Goal: Task Accomplishment & Management: Manage account settings

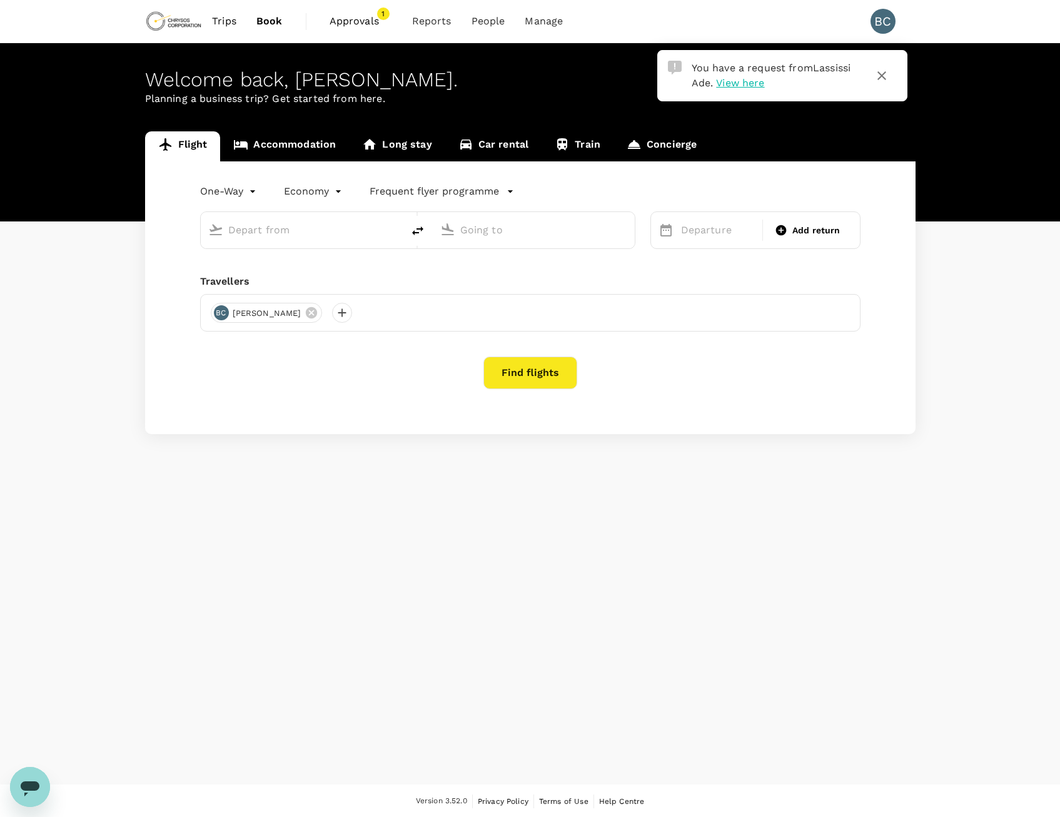
click at [753, 84] on span "View here" at bounding box center [740, 83] width 48 height 12
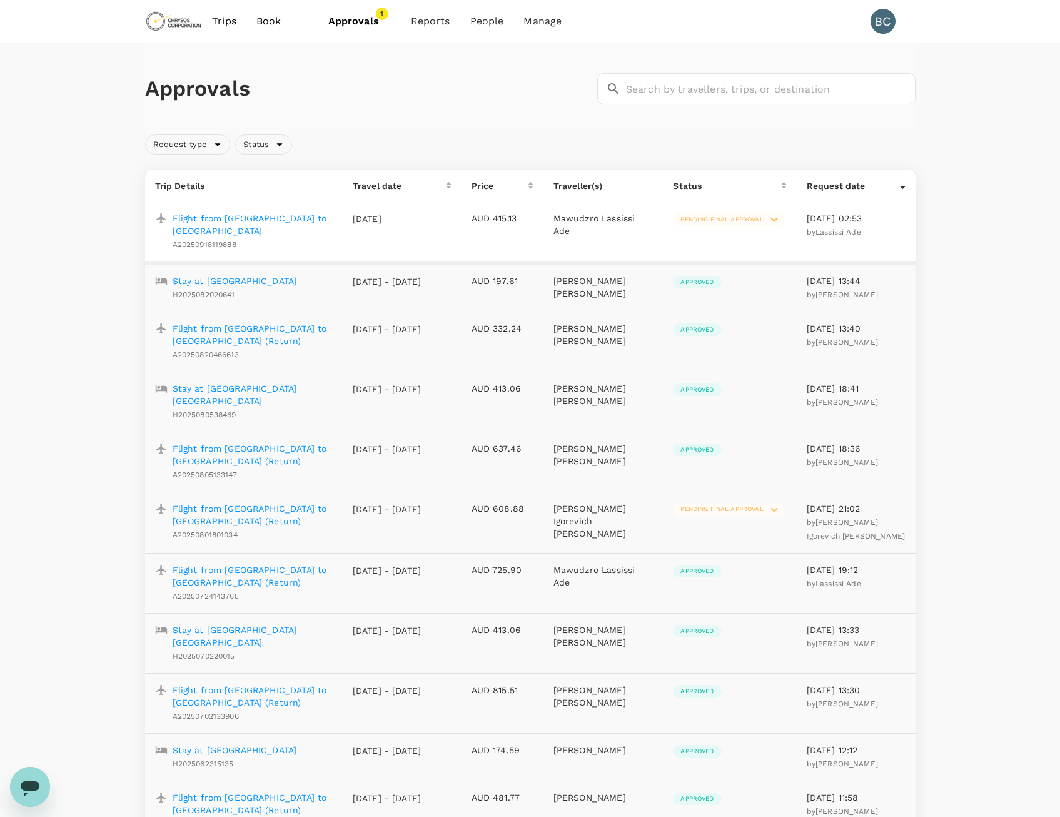
click at [738, 224] on span "Pending final approval" at bounding box center [722, 219] width 98 height 9
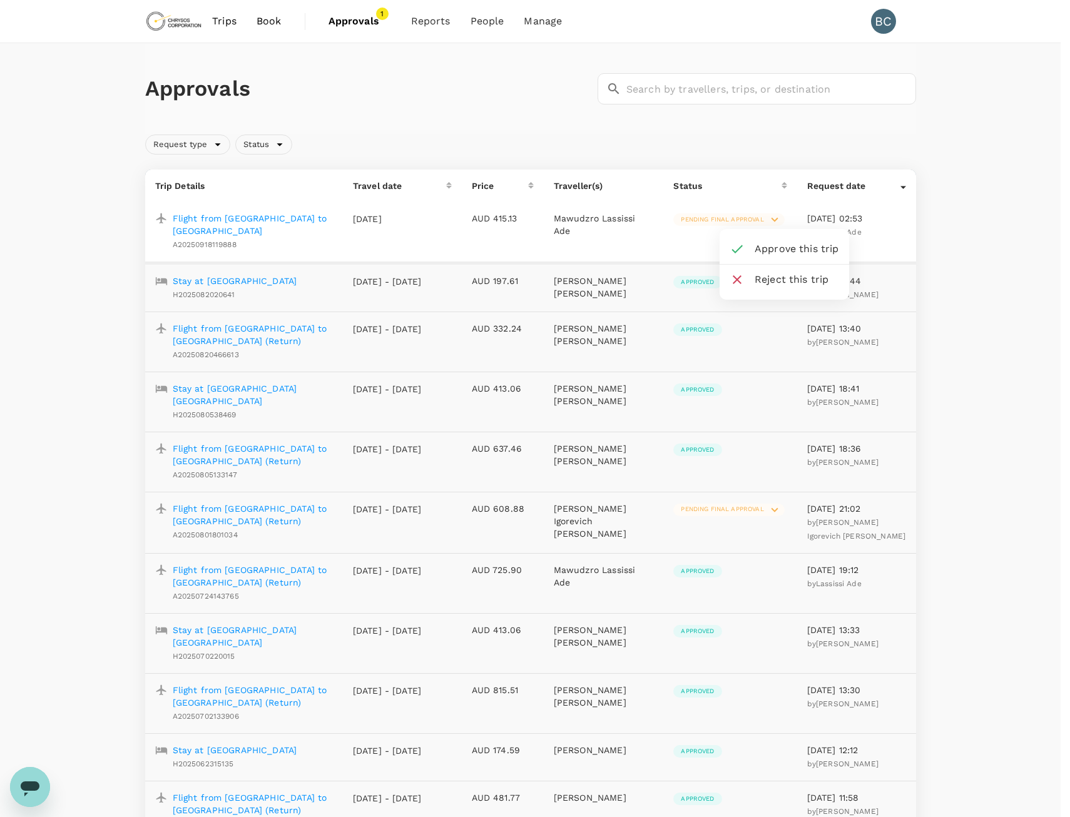
click at [792, 240] on li "Approve this trip" at bounding box center [783, 249] width 129 height 30
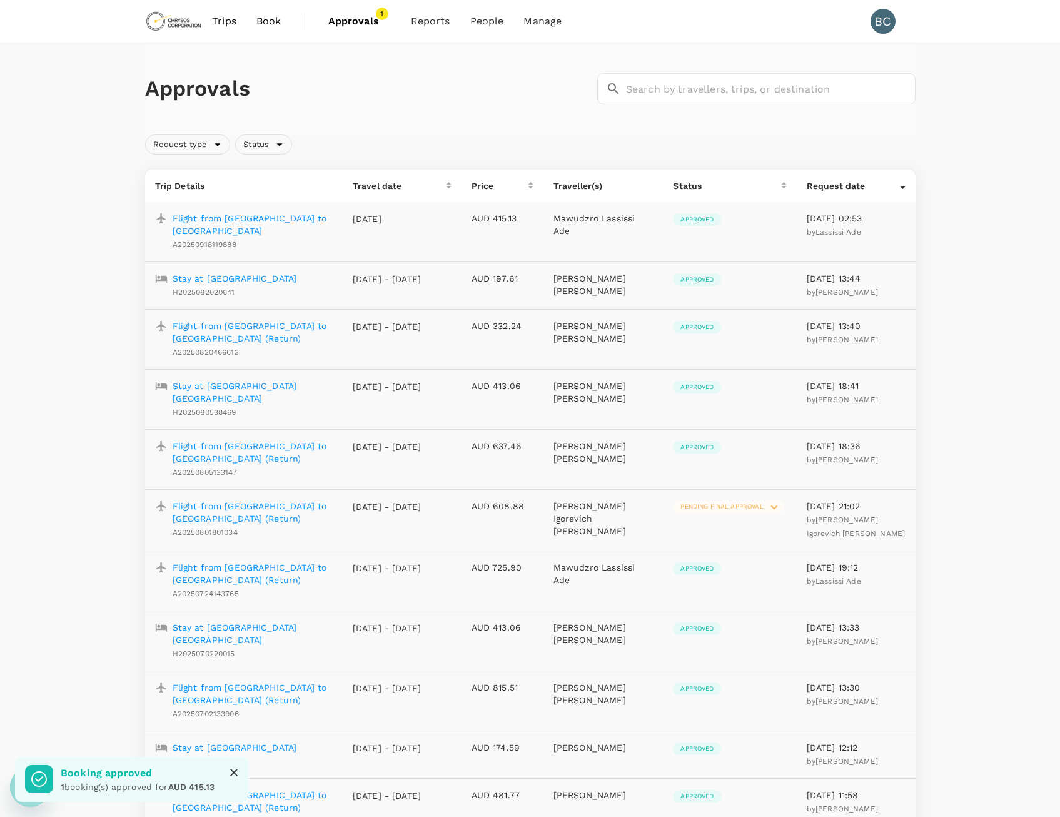
click at [723, 502] on span "Pending final approval" at bounding box center [722, 506] width 98 height 9
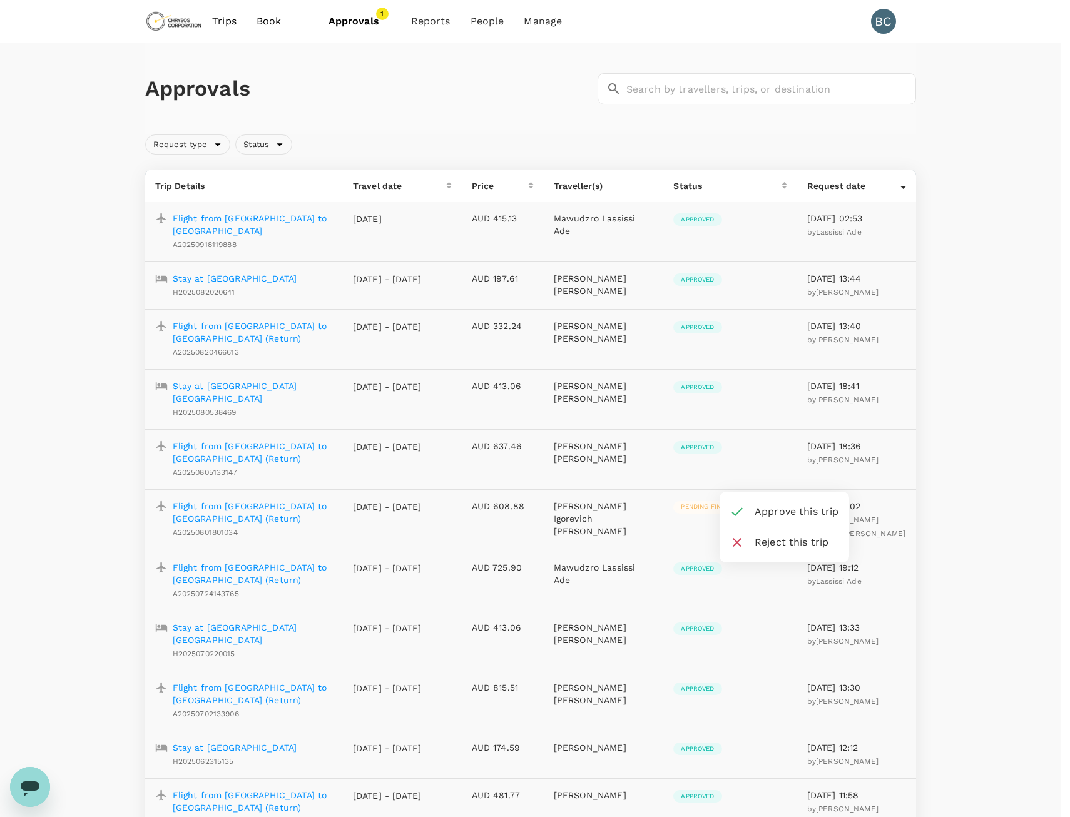
click at [768, 510] on span "Approve this trip" at bounding box center [796, 511] width 84 height 15
click at [765, 514] on span "Approve this trip" at bounding box center [796, 511] width 84 height 15
click at [736, 511] on icon at bounding box center [736, 511] width 15 height 15
click at [769, 509] on span "Approve this trip" at bounding box center [796, 511] width 84 height 15
click at [761, 510] on span "Approve this trip" at bounding box center [796, 511] width 84 height 15
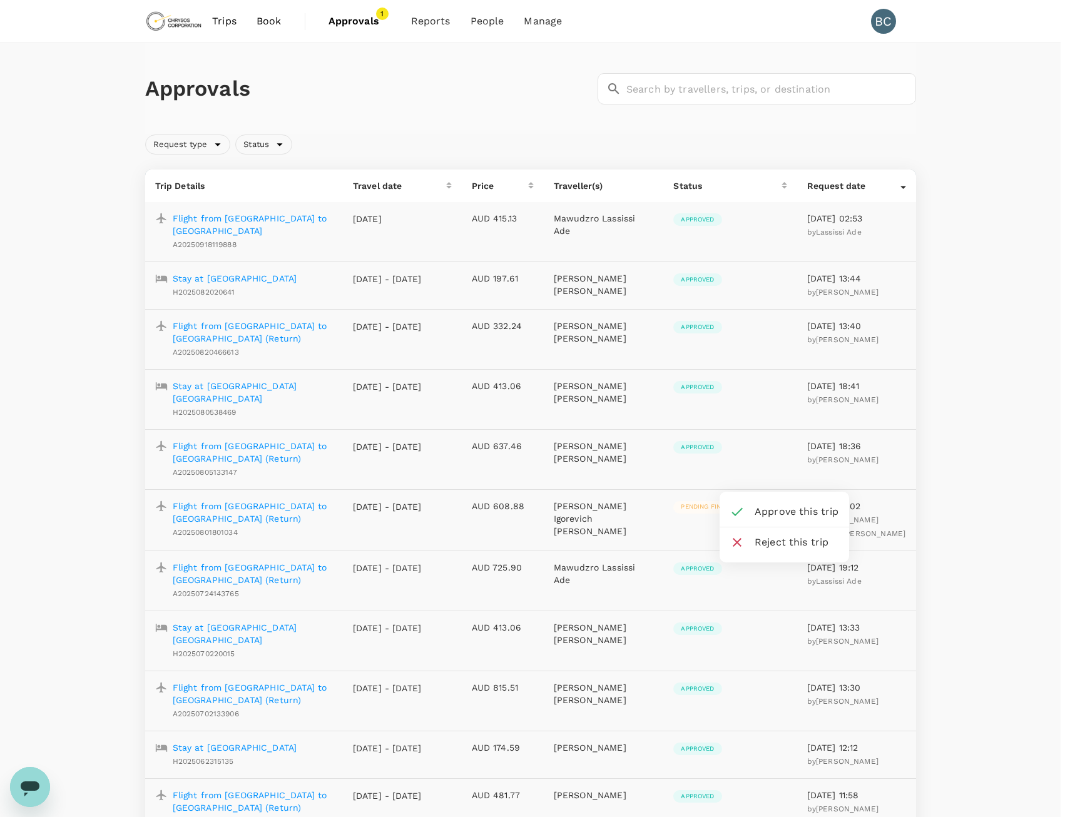
click at [736, 510] on icon at bounding box center [736, 511] width 15 height 15
click at [966, 462] on div at bounding box center [535, 408] width 1070 height 817
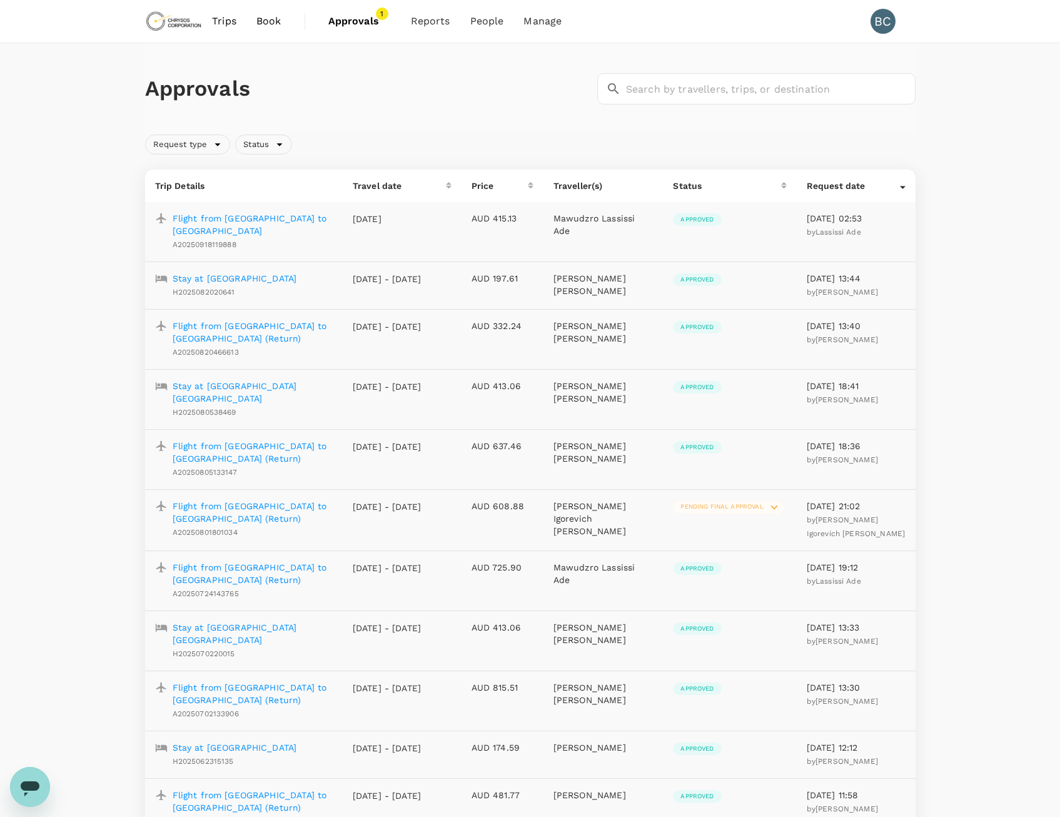
click at [775, 500] on icon at bounding box center [775, 507] width 14 height 14
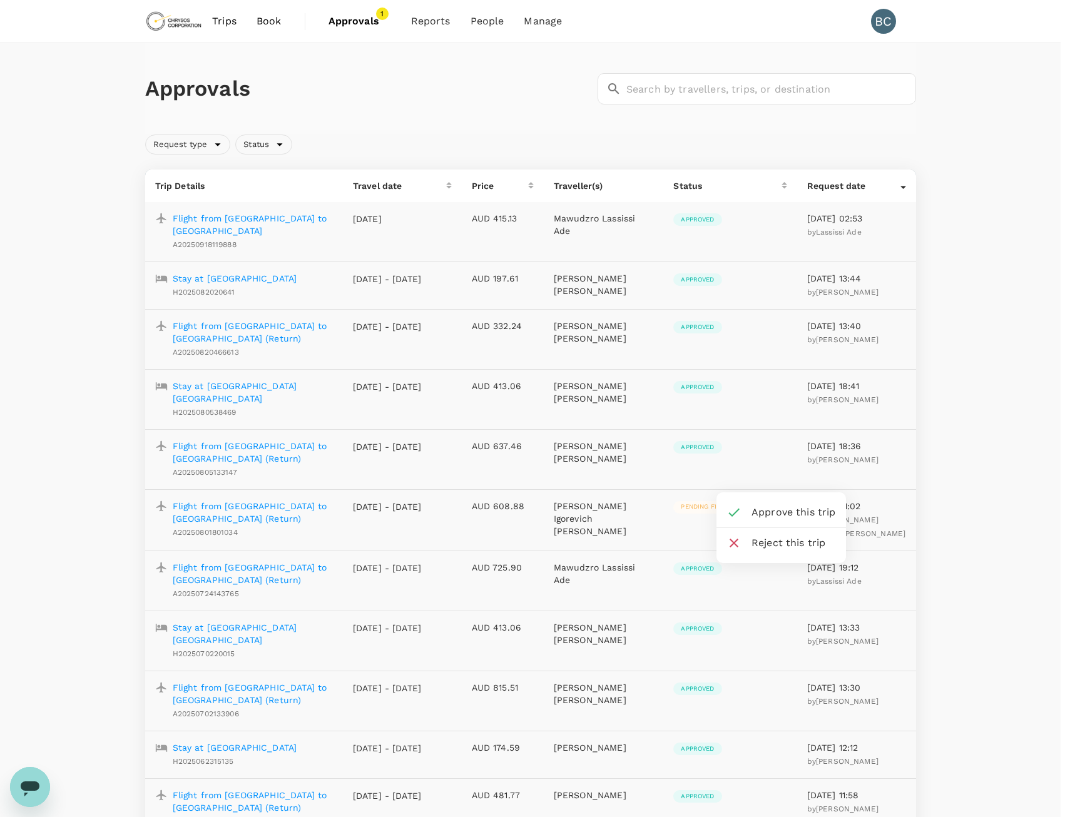
click at [733, 510] on icon at bounding box center [733, 512] width 15 height 15
click at [773, 514] on span "Approve this trip" at bounding box center [793, 512] width 84 height 15
click at [271, 481] on div at bounding box center [535, 408] width 1070 height 817
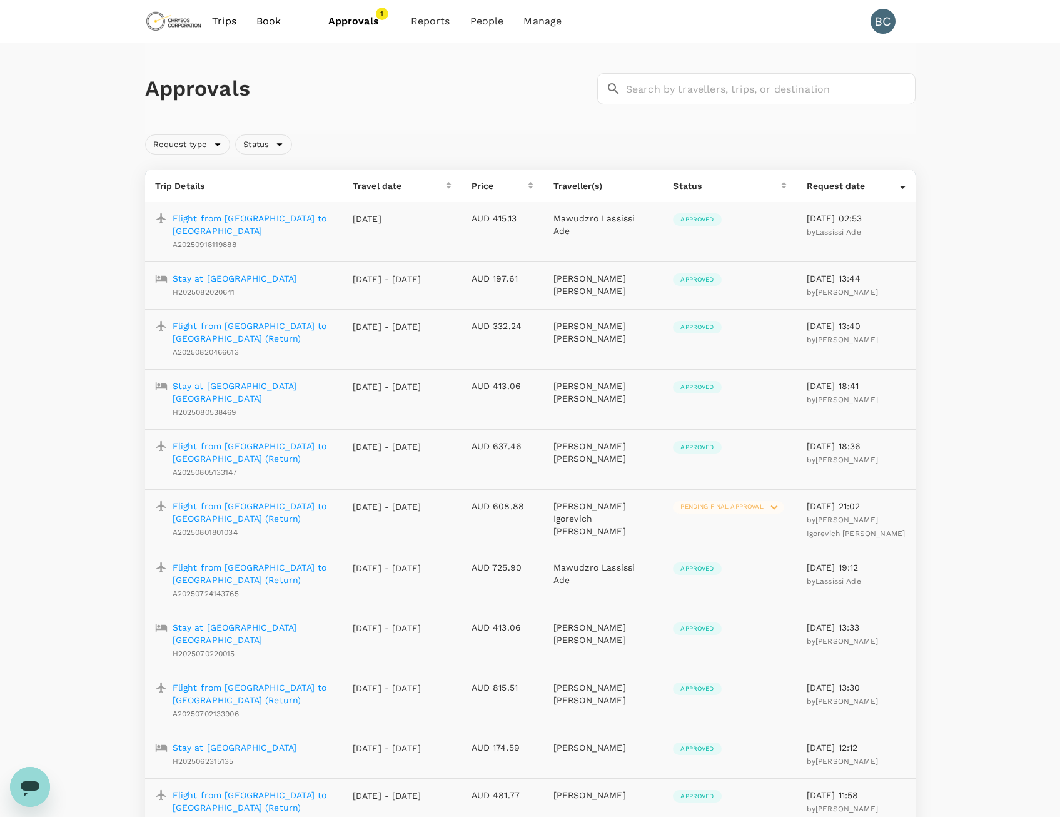
click at [304, 500] on p "Flight from [GEOGRAPHIC_DATA] to [GEOGRAPHIC_DATA] (Return)" at bounding box center [253, 512] width 160 height 25
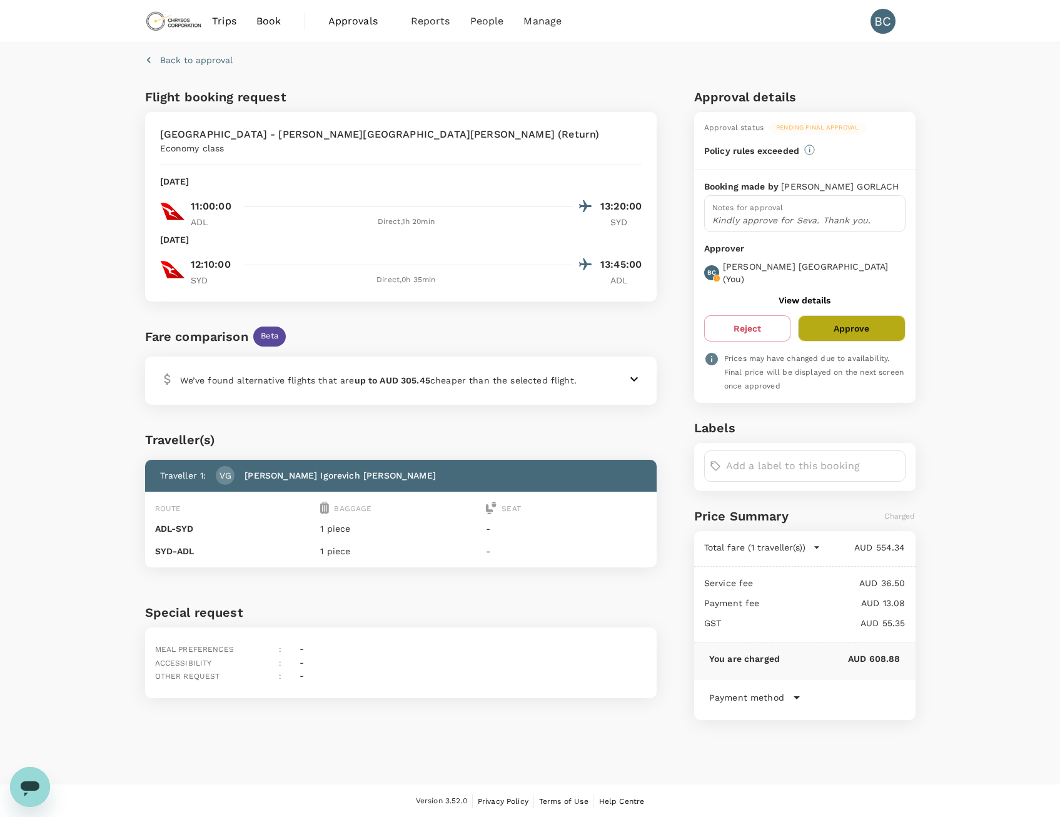
click at [864, 330] on button "Approve" at bounding box center [851, 328] width 107 height 26
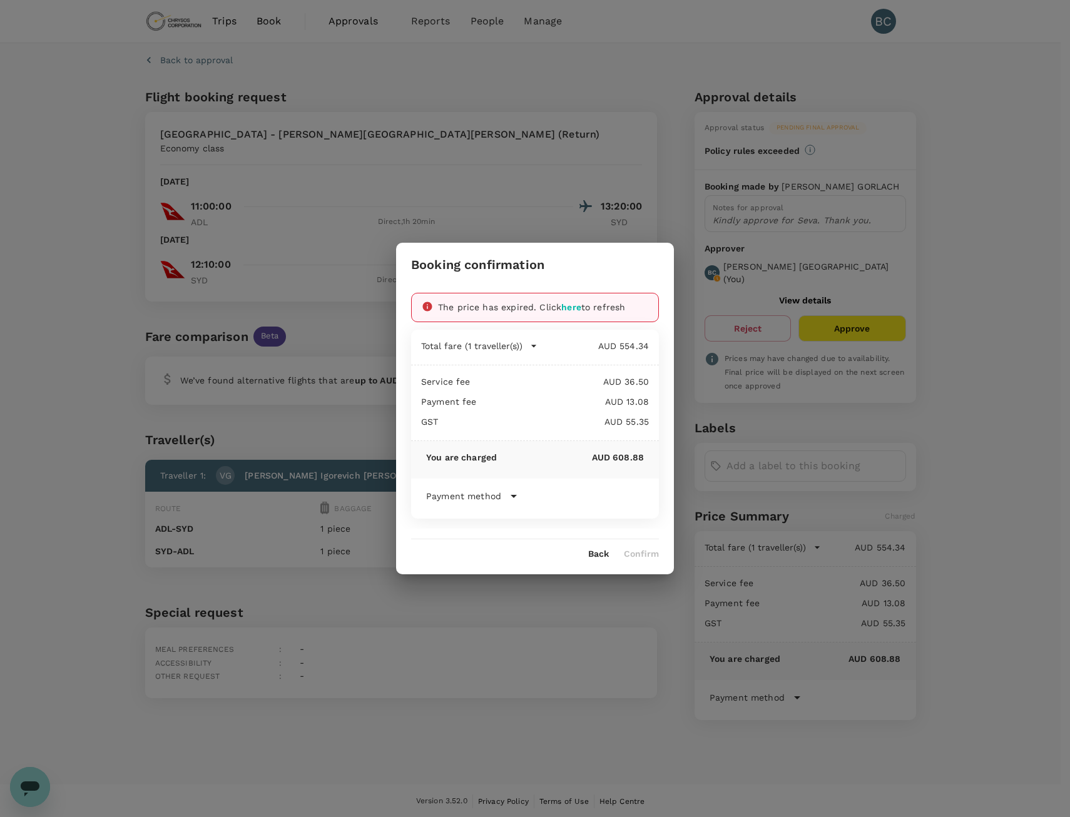
click at [565, 310] on span "here" at bounding box center [571, 307] width 20 height 10
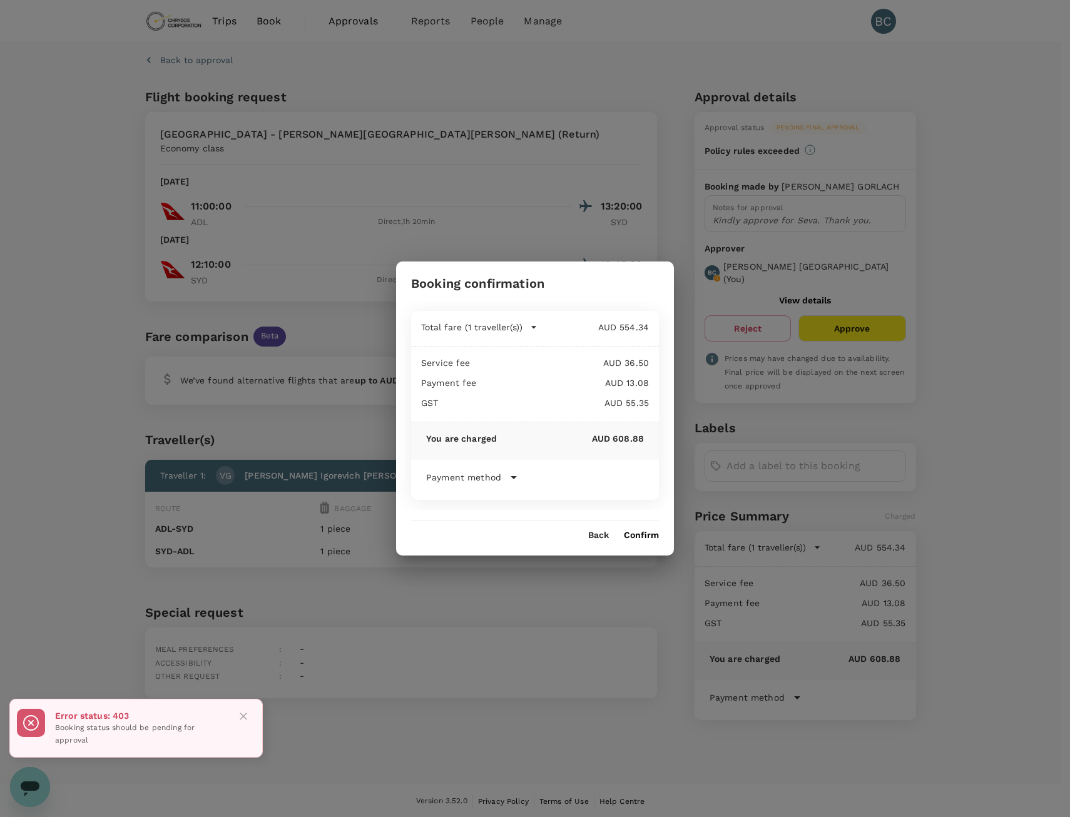
click at [253, 707] on div "Error status: 403 Booking status should be pending for approval" at bounding box center [135, 728] width 253 height 59
click at [243, 712] on icon "Close" at bounding box center [243, 716] width 13 height 13
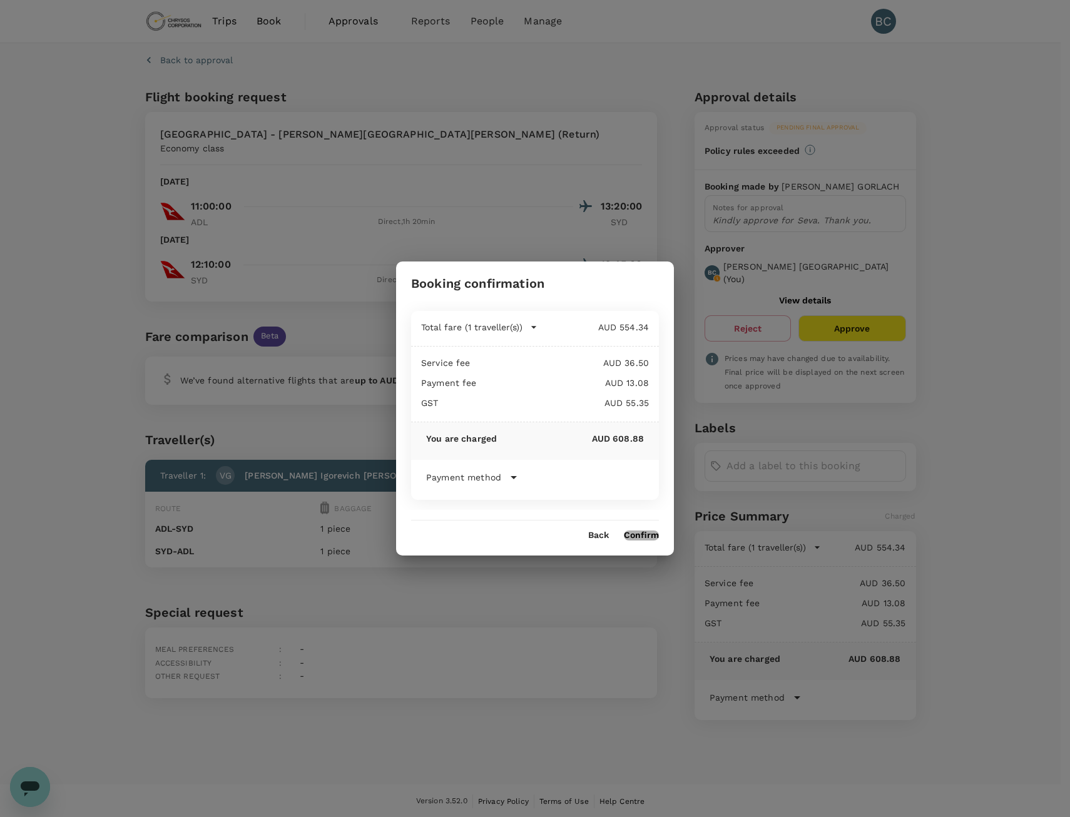
click at [638, 534] on button "Confirm" at bounding box center [641, 535] width 35 height 10
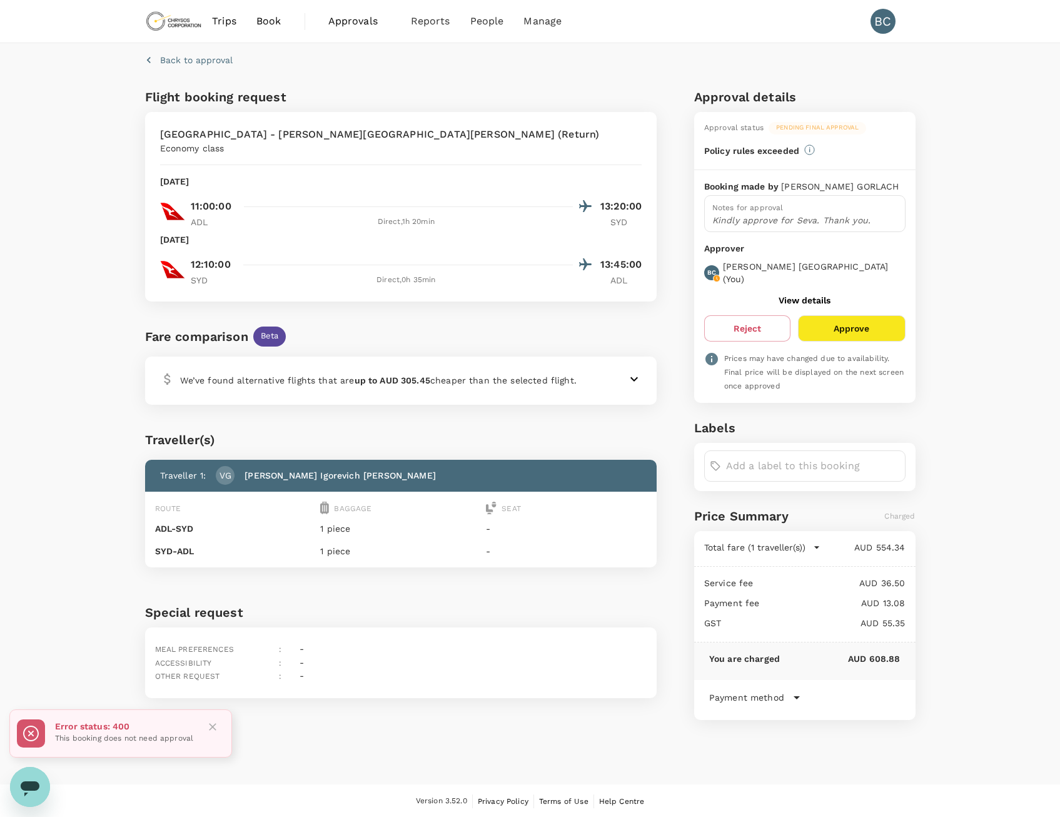
click at [841, 334] on button "Approve" at bounding box center [851, 328] width 107 height 26
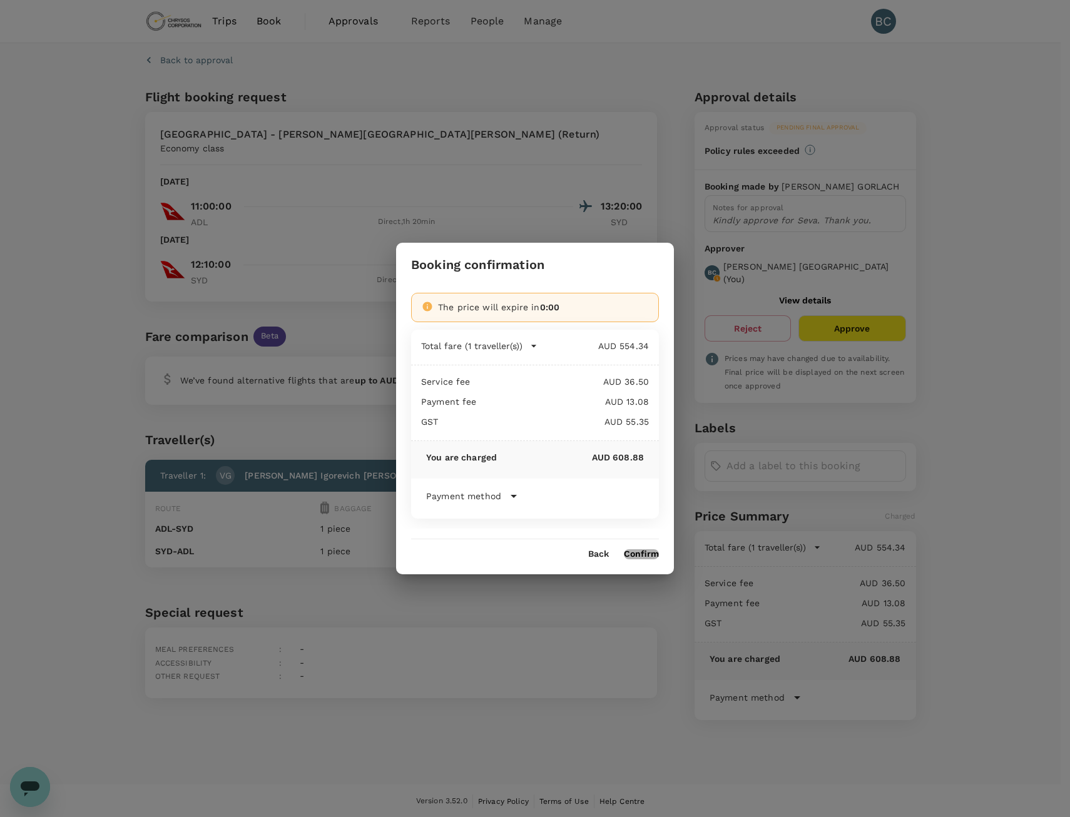
click at [649, 554] on button "Confirm" at bounding box center [641, 554] width 35 height 10
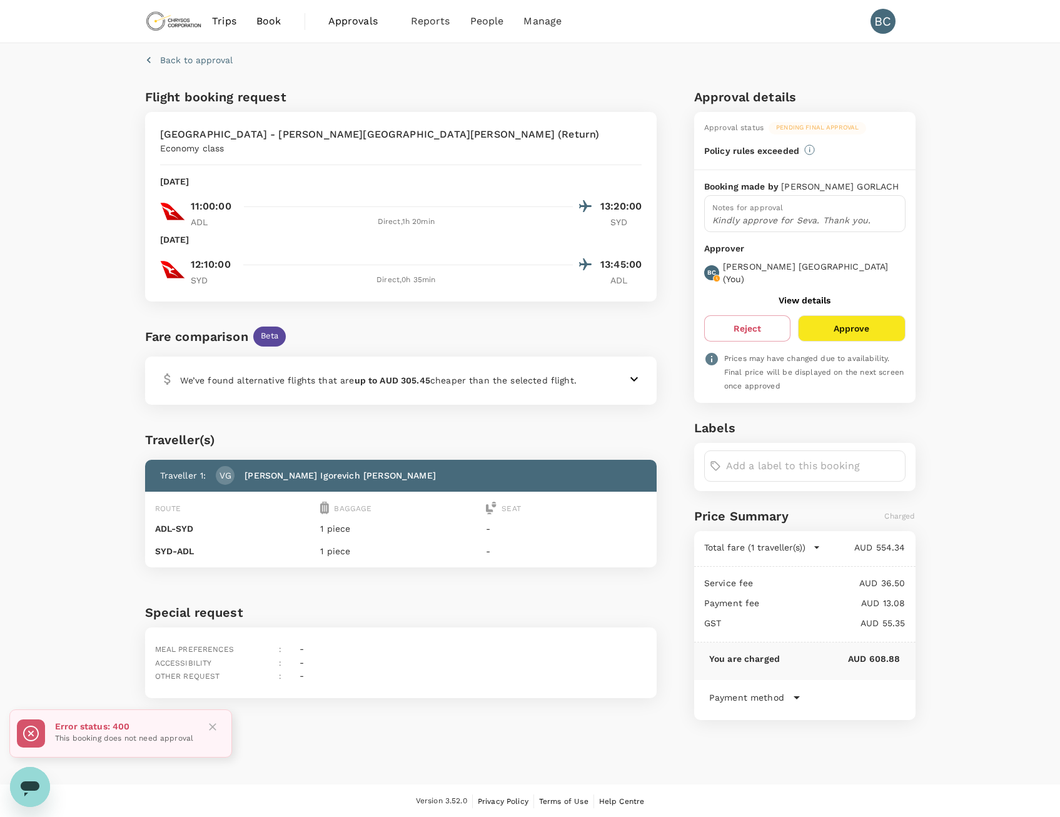
click at [219, 729] on icon "Close" at bounding box center [212, 727] width 13 height 13
